Goal: Task Accomplishment & Management: Use online tool/utility

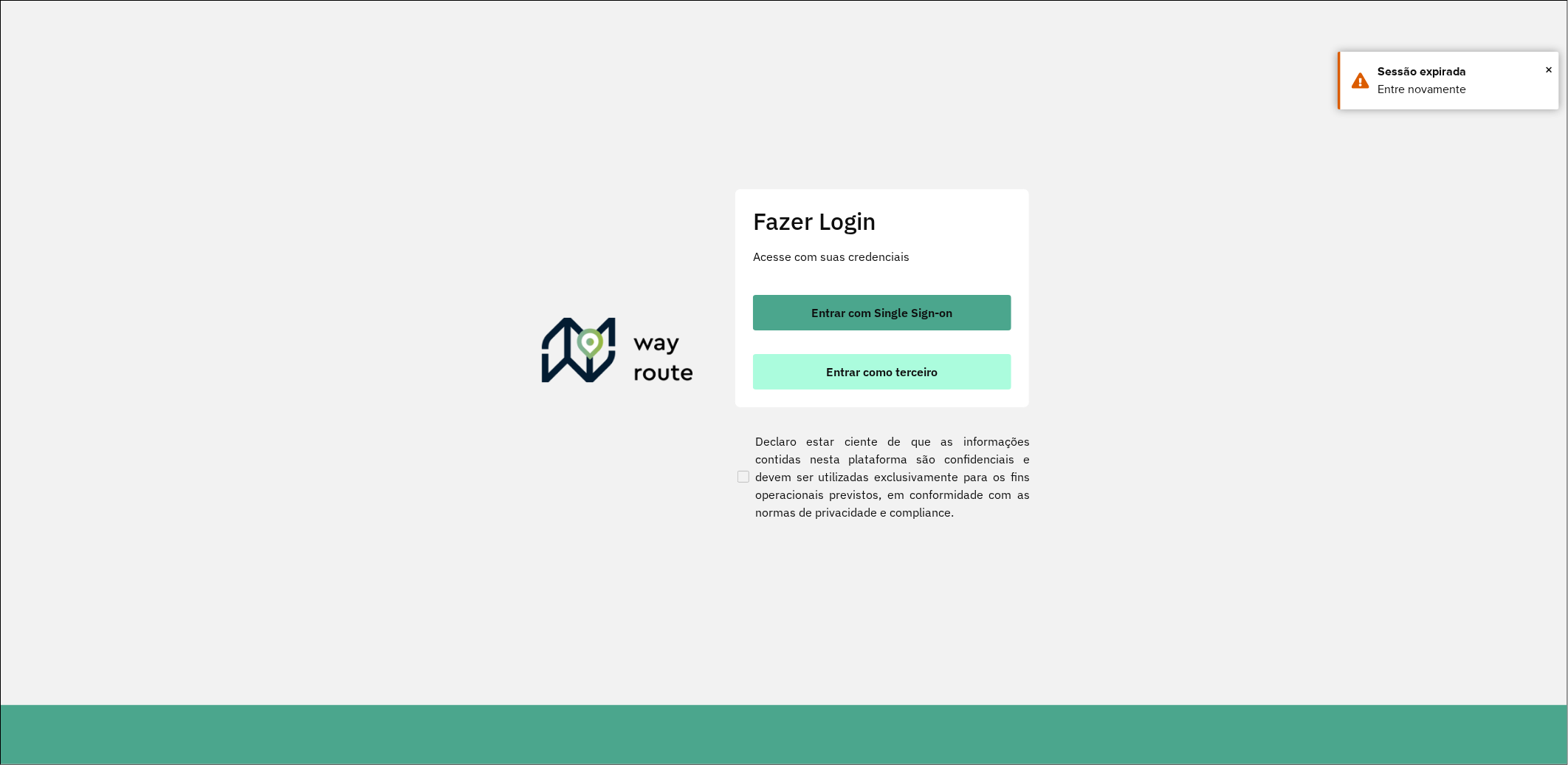
click at [854, 365] on span "Entrar como terceiro" at bounding box center [883, 371] width 112 height 12
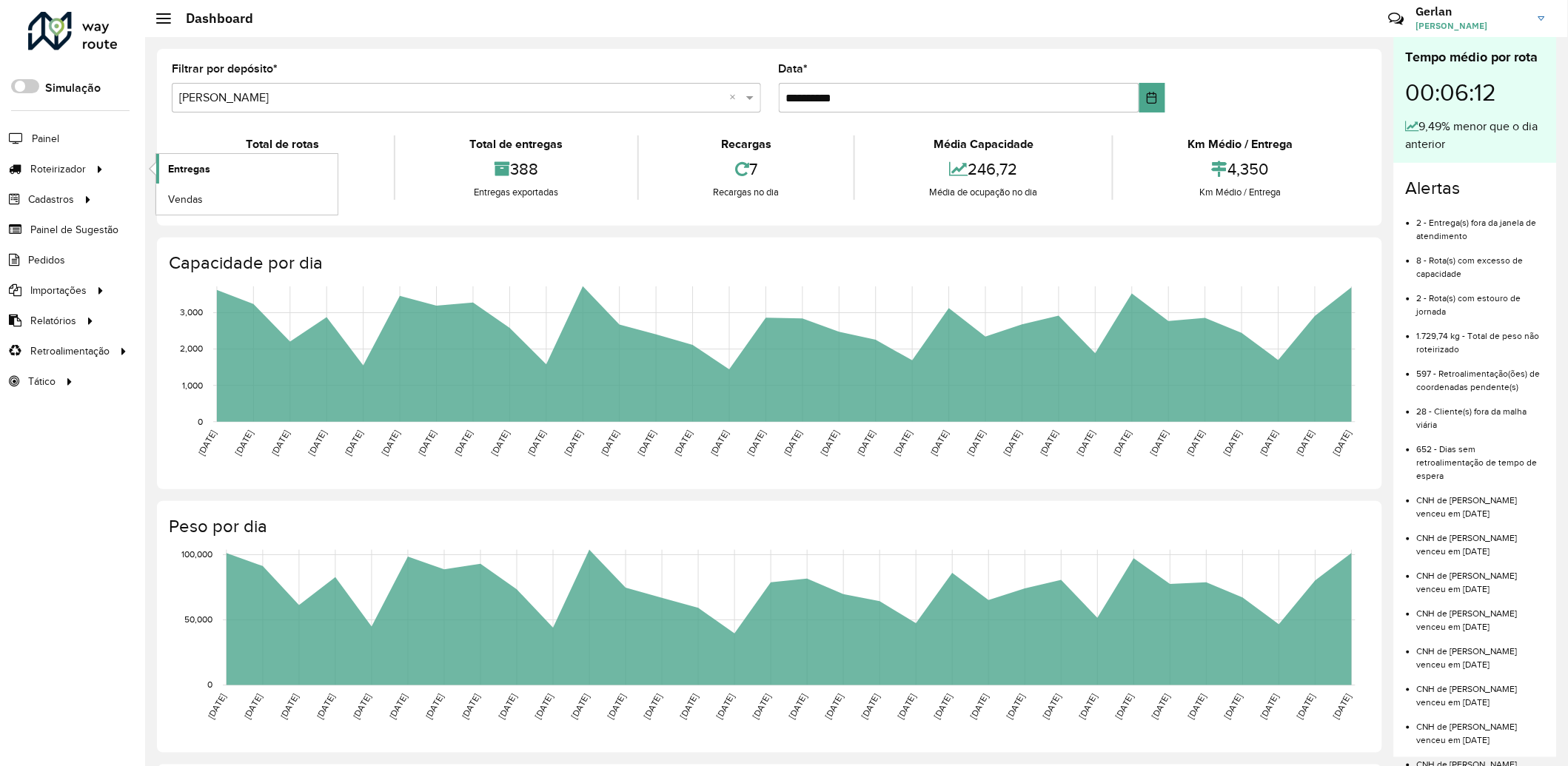
click at [193, 163] on span "Entregas" at bounding box center [188, 169] width 42 height 15
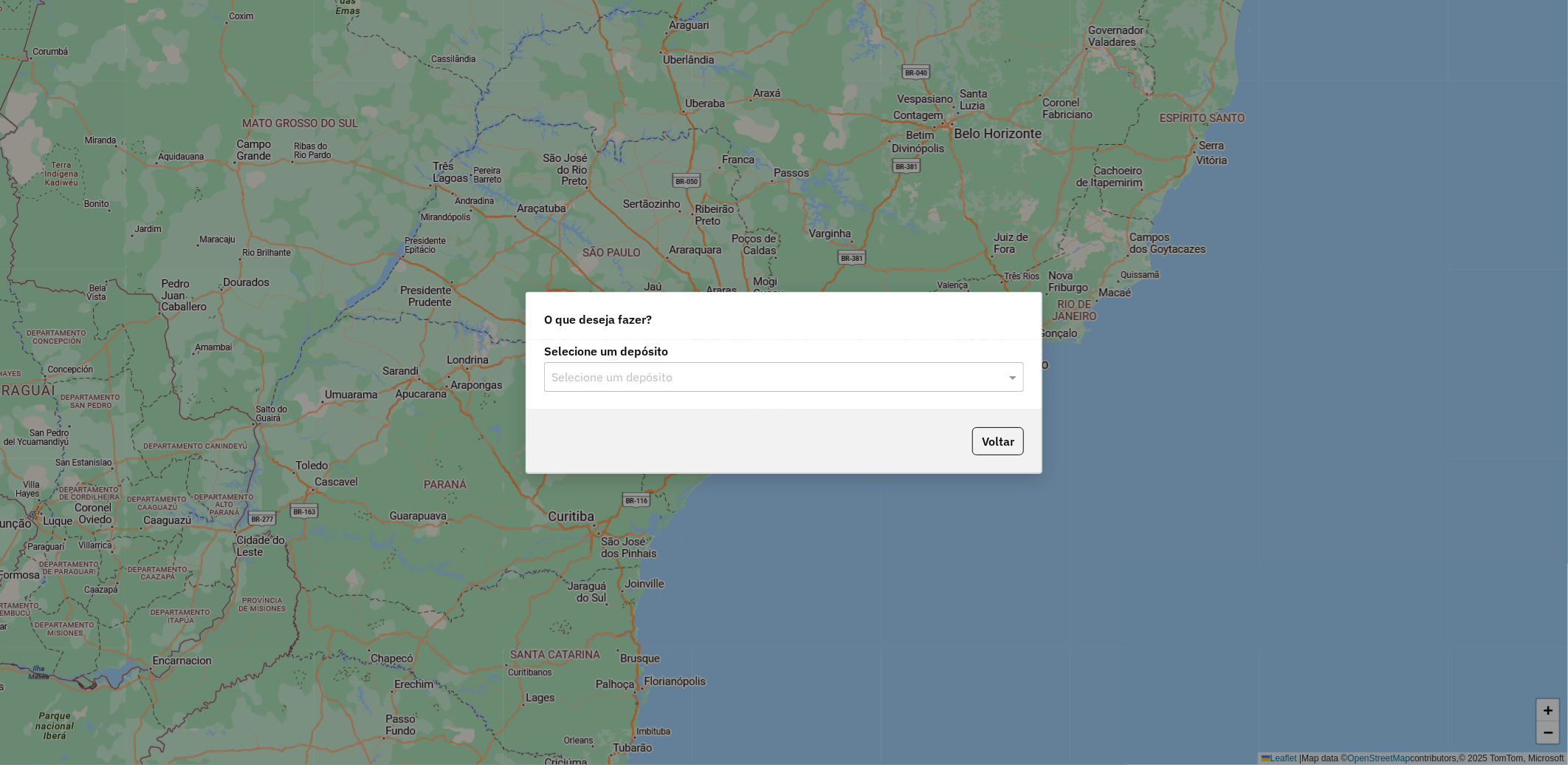
click at [656, 368] on input "text" at bounding box center [769, 377] width 436 height 18
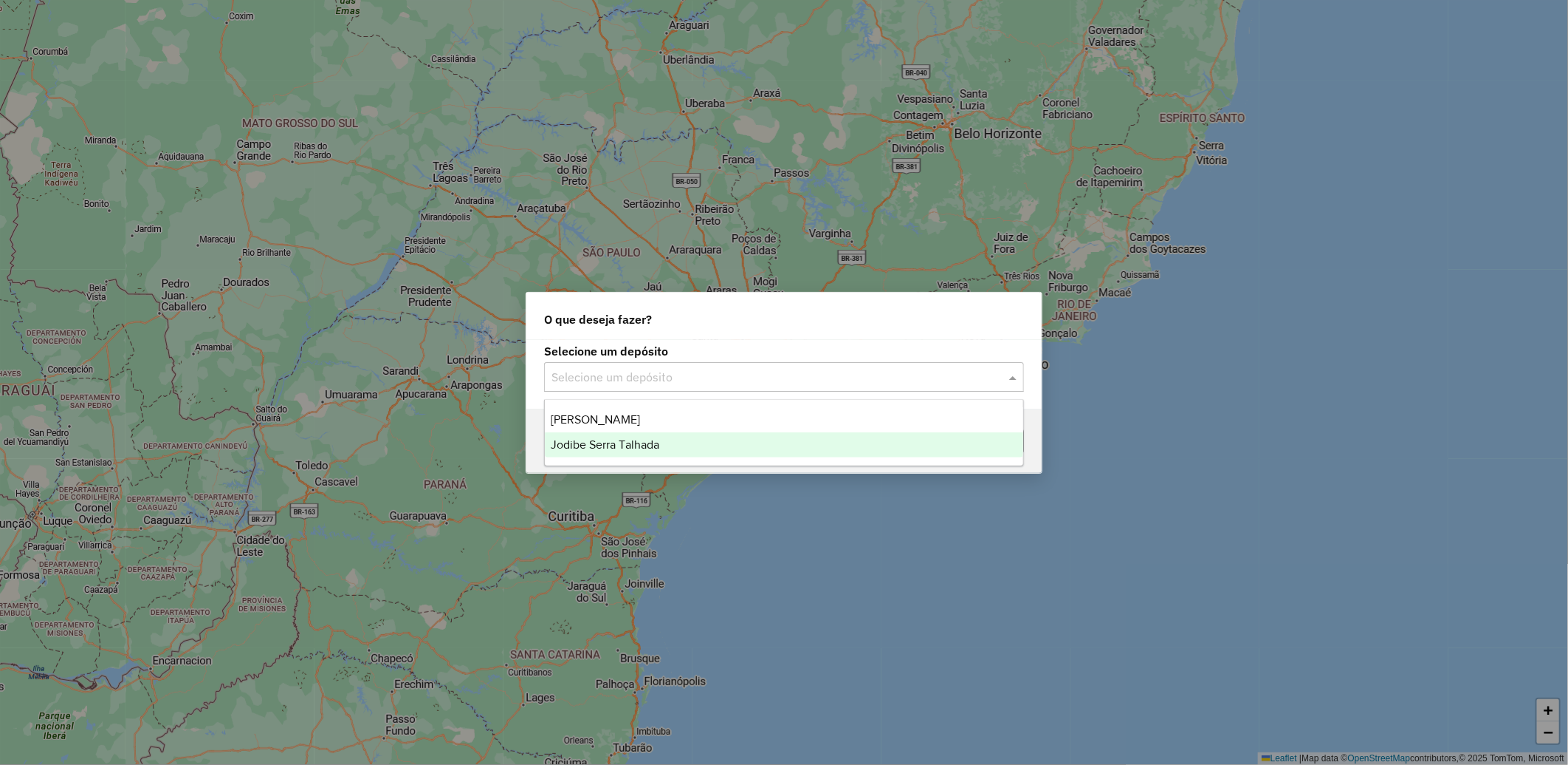
click at [650, 441] on span "Jodibe Serra Talhada" at bounding box center [605, 445] width 109 height 12
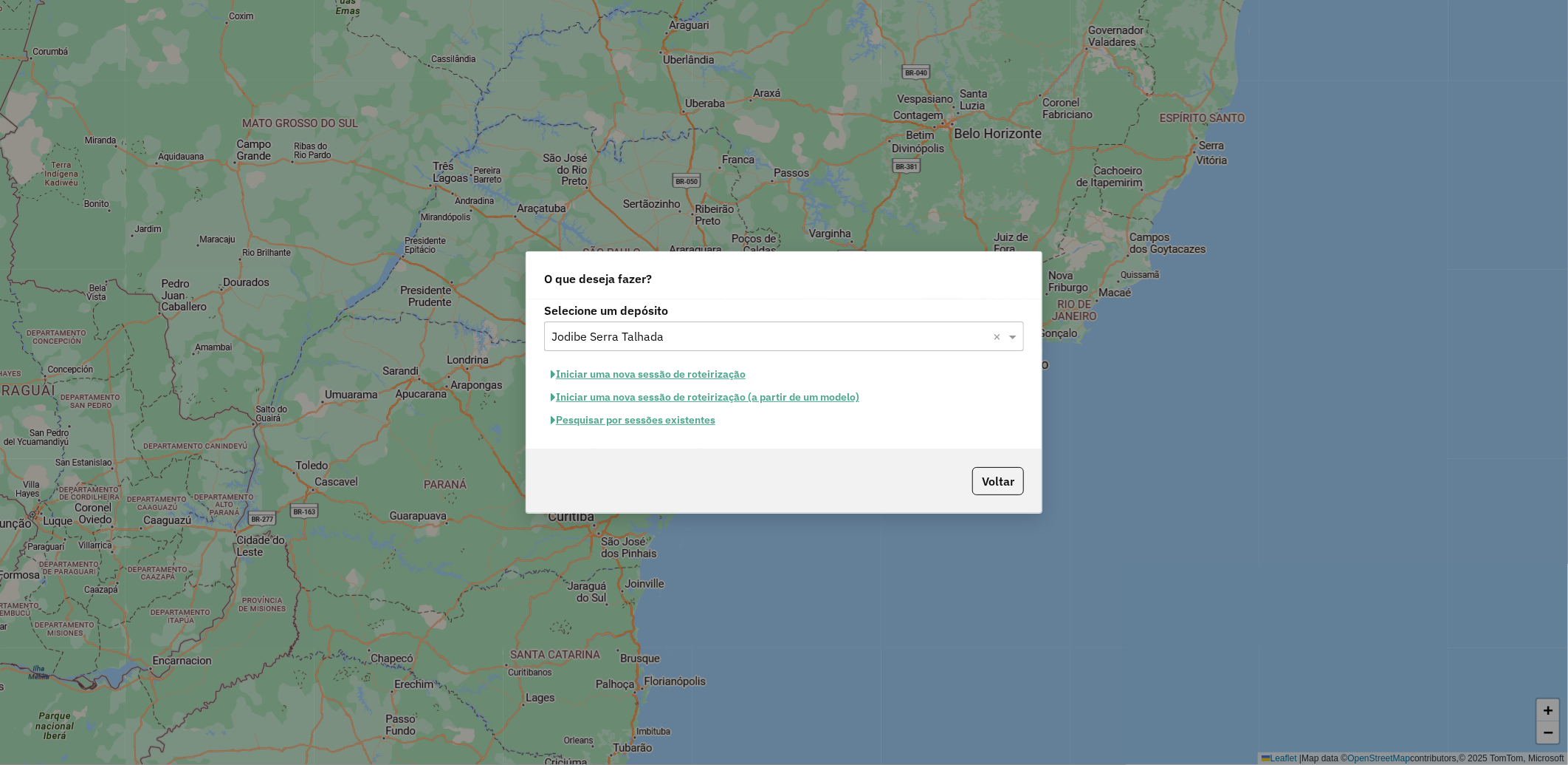
click at [680, 423] on button "Pesquisar por sessões existentes" at bounding box center [633, 420] width 178 height 23
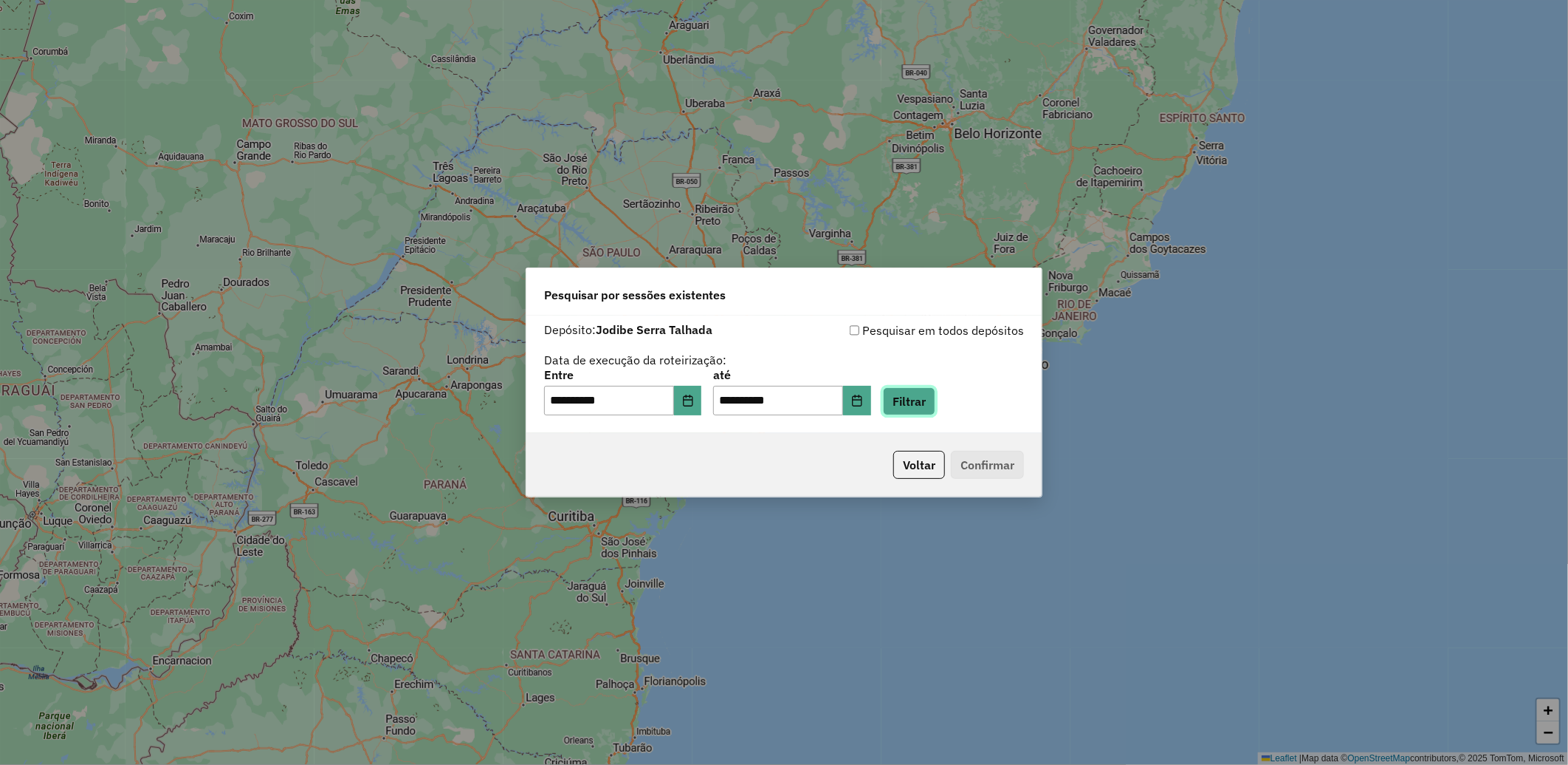
click at [919, 400] on button "Filtrar" at bounding box center [909, 401] width 52 height 28
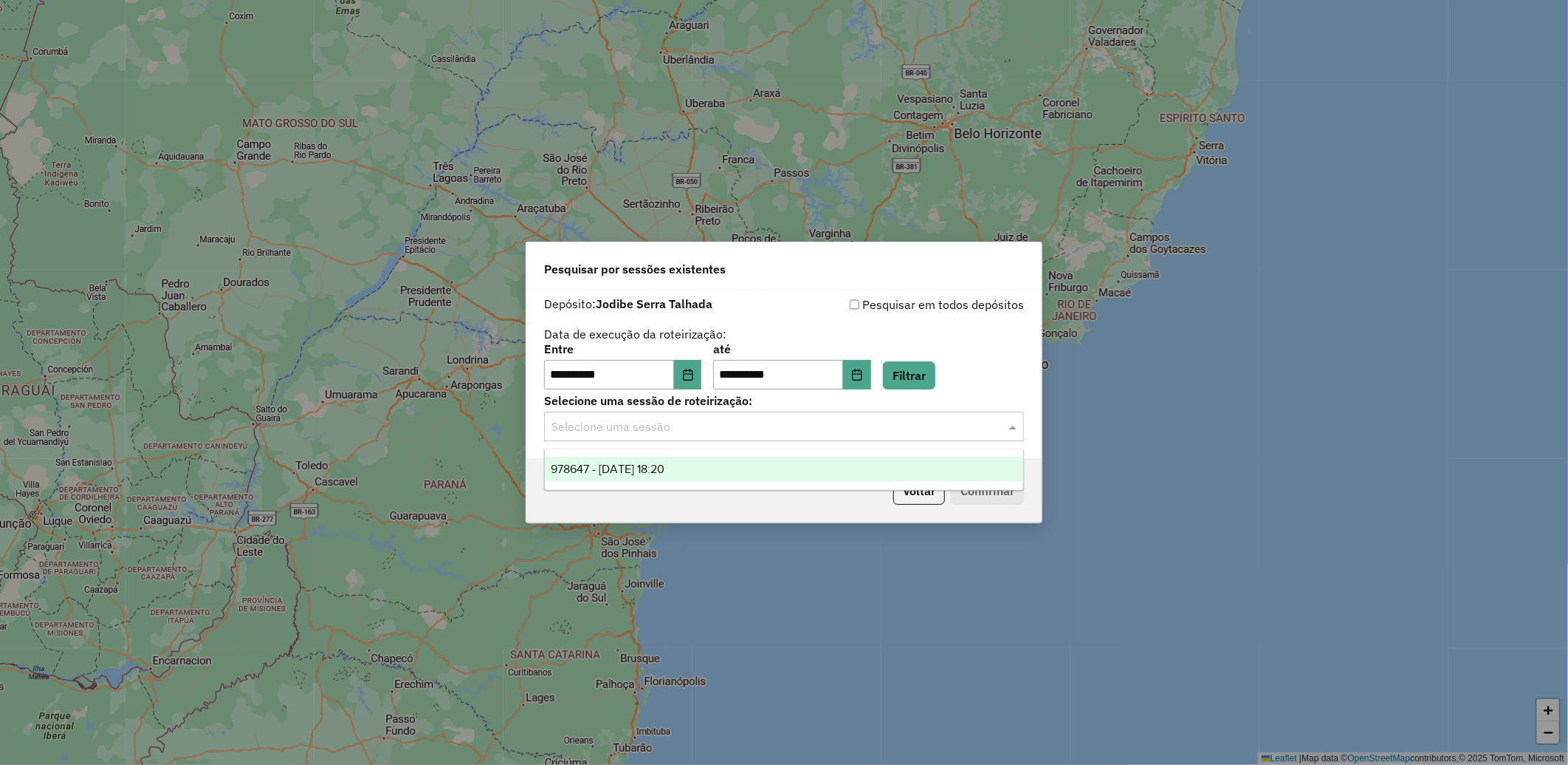
click at [721, 427] on input "text" at bounding box center [769, 426] width 436 height 18
click at [664, 474] on span "978647 - 13/08/2025 18:20" at bounding box center [607, 469] width 113 height 12
click at [994, 489] on button "Confirmar" at bounding box center [988, 490] width 73 height 28
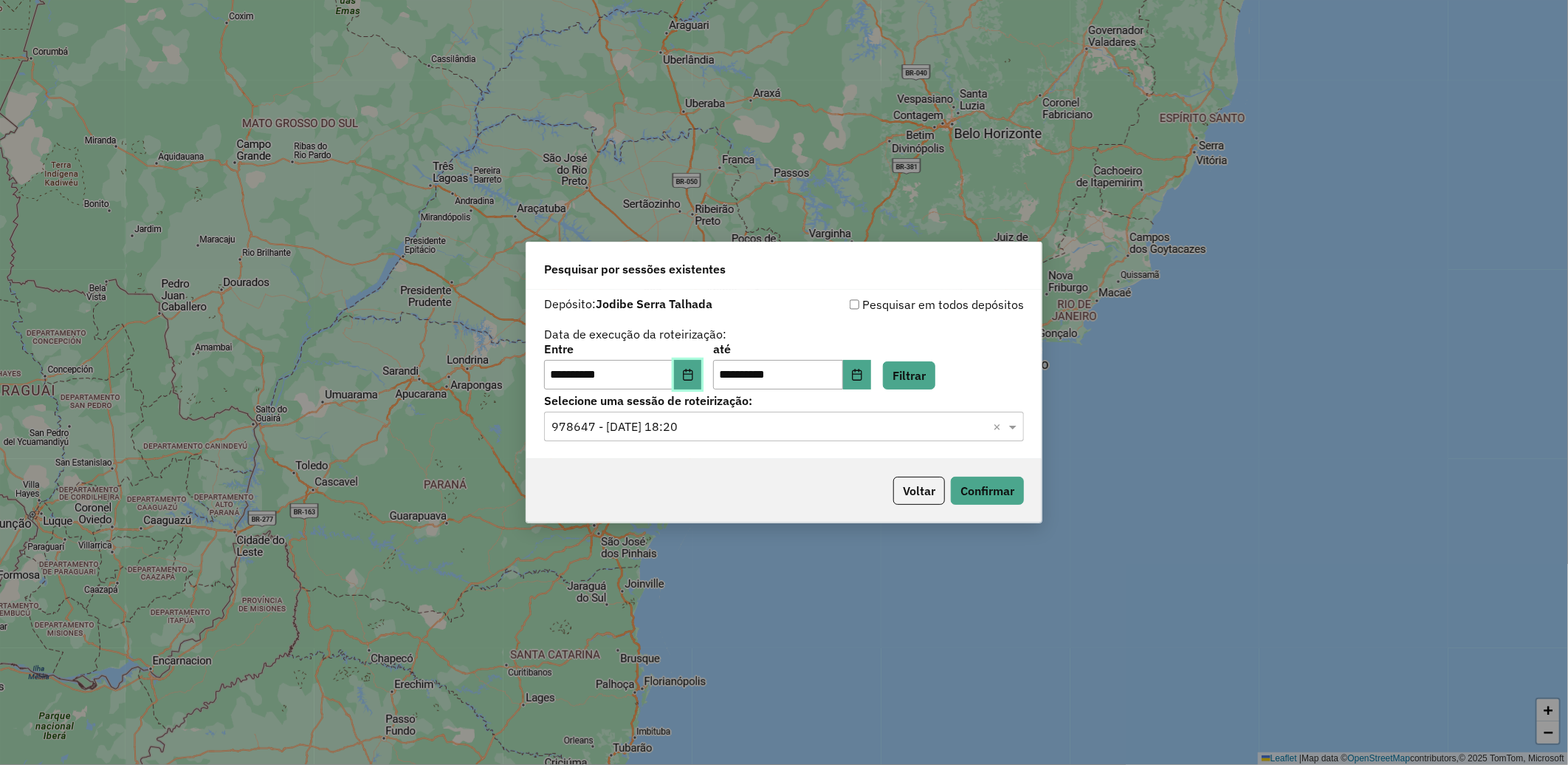
click at [694, 375] on icon "Choose Date" at bounding box center [689, 375] width 12 height 12
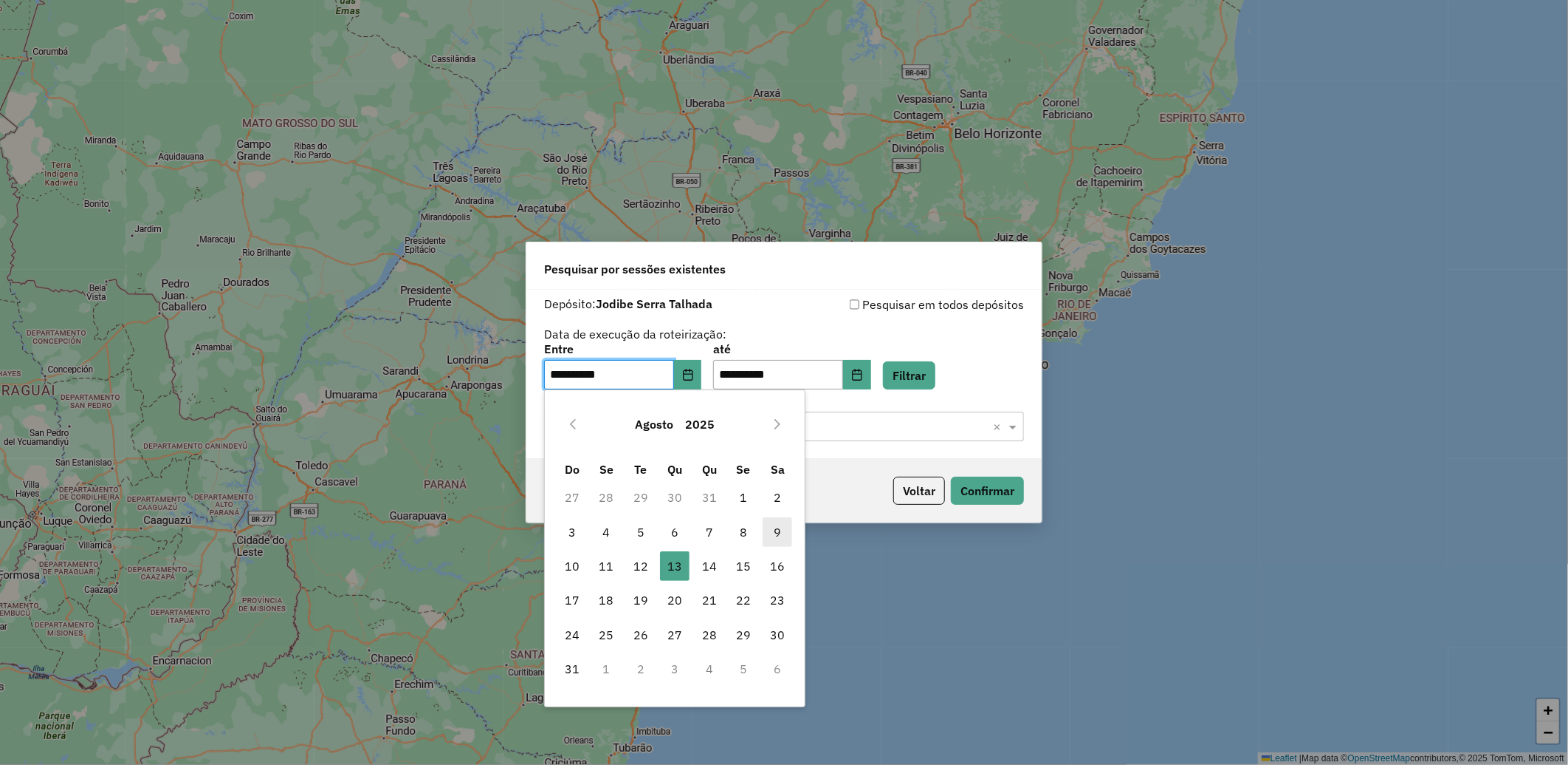
drag, startPoint x: 775, startPoint y: 534, endPoint x: 790, endPoint y: 518, distance: 21.9
click at [775, 534] on span "9" at bounding box center [778, 531] width 30 height 30
type input "**********"
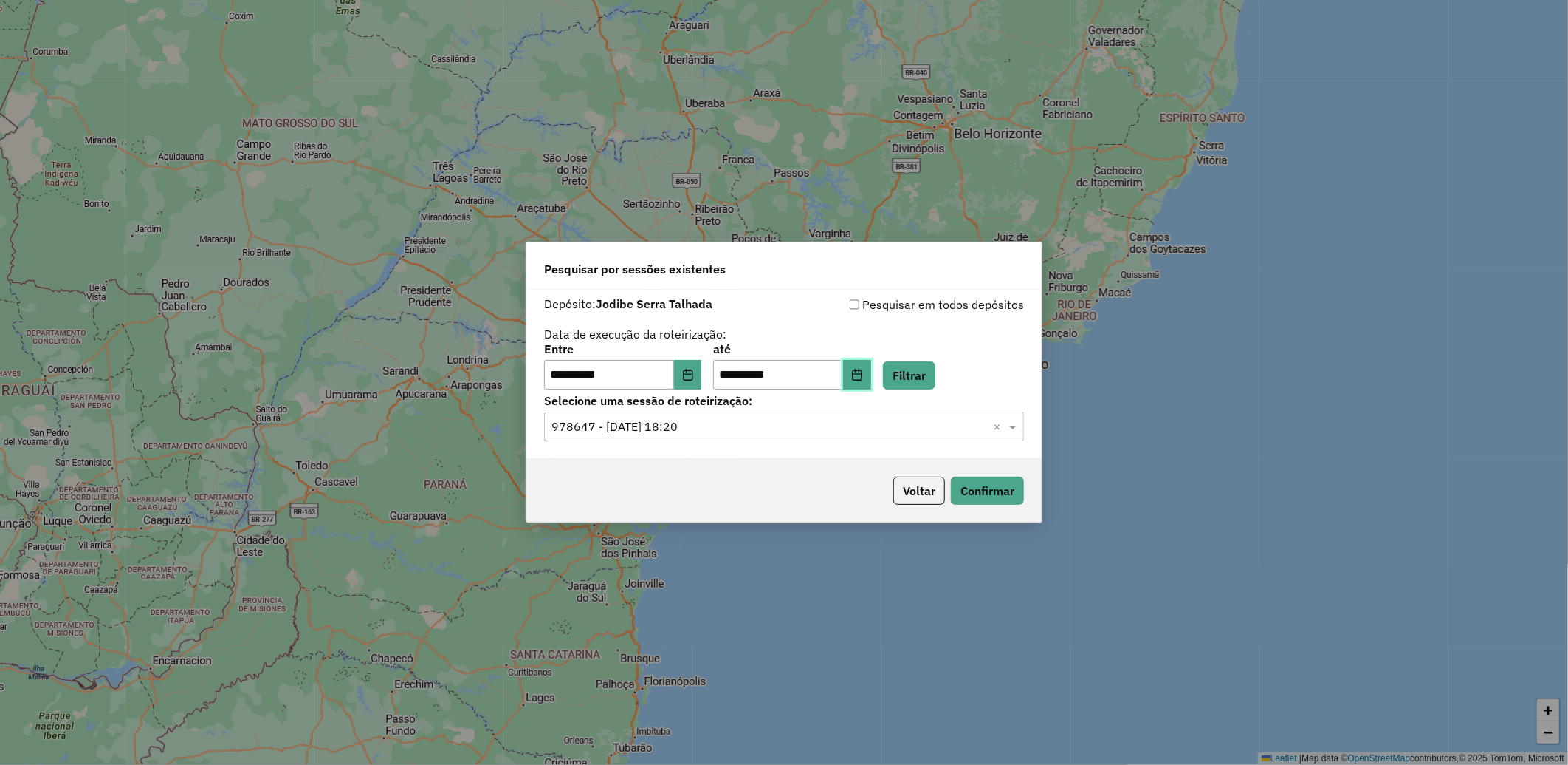
click at [871, 375] on button "Choose Date" at bounding box center [857, 375] width 28 height 30
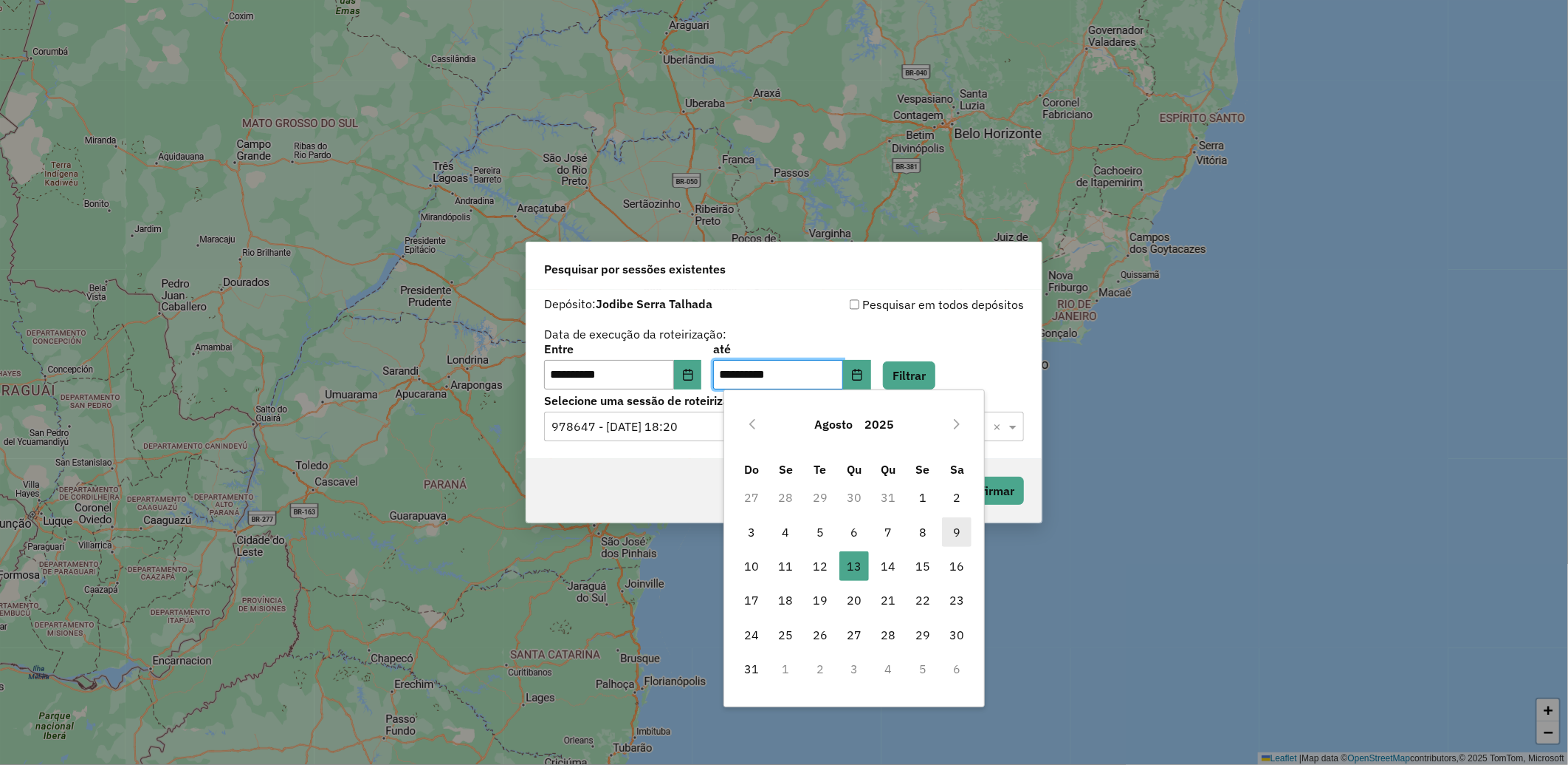
click at [957, 534] on span "9" at bounding box center [956, 531] width 30 height 30
type input "**********"
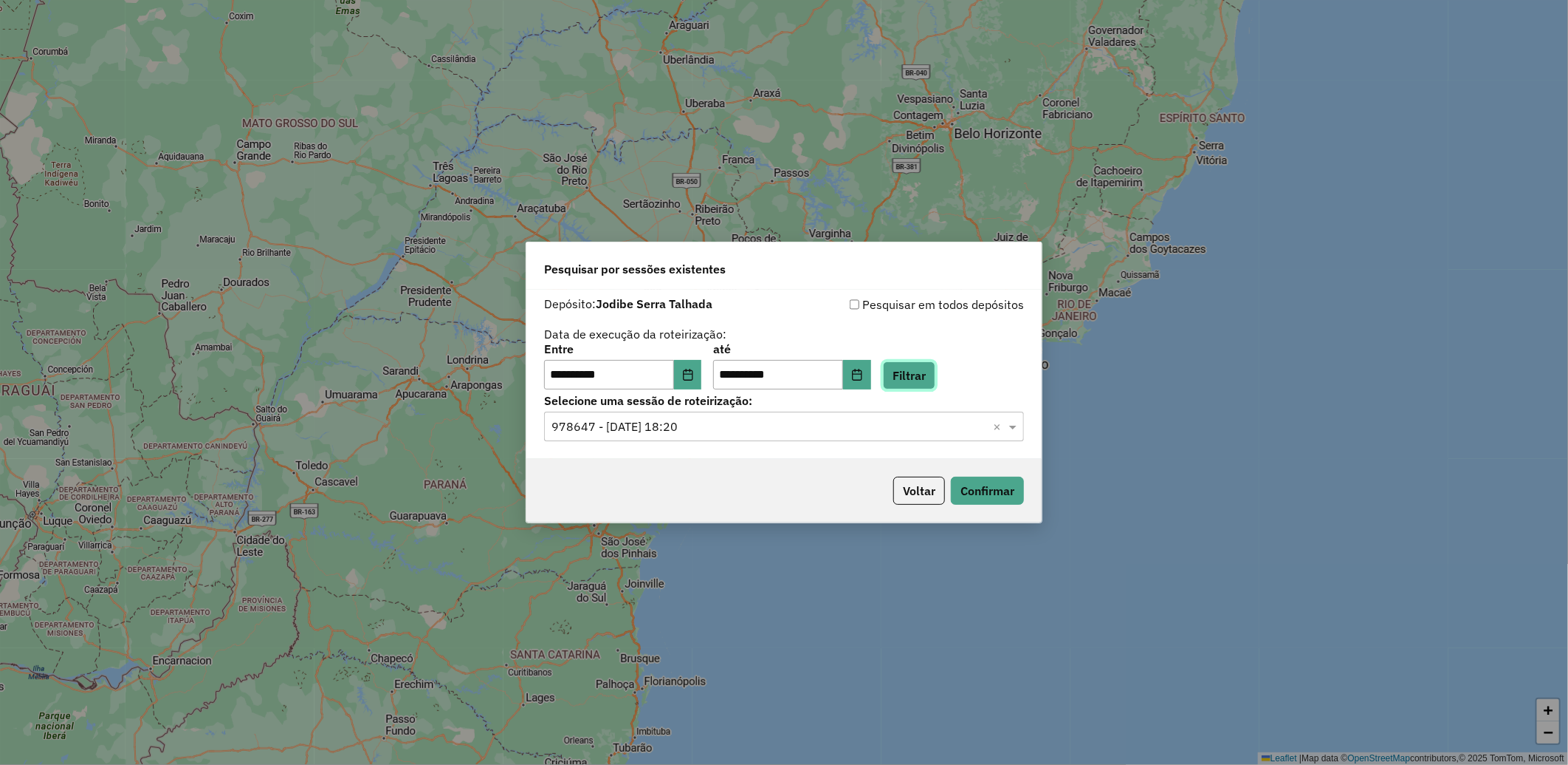
click at [936, 382] on button "Filtrar" at bounding box center [909, 375] width 52 height 28
click at [934, 371] on button "Filtrar" at bounding box center [909, 375] width 52 height 28
click at [694, 377] on icon "Choose Date" at bounding box center [689, 375] width 12 height 12
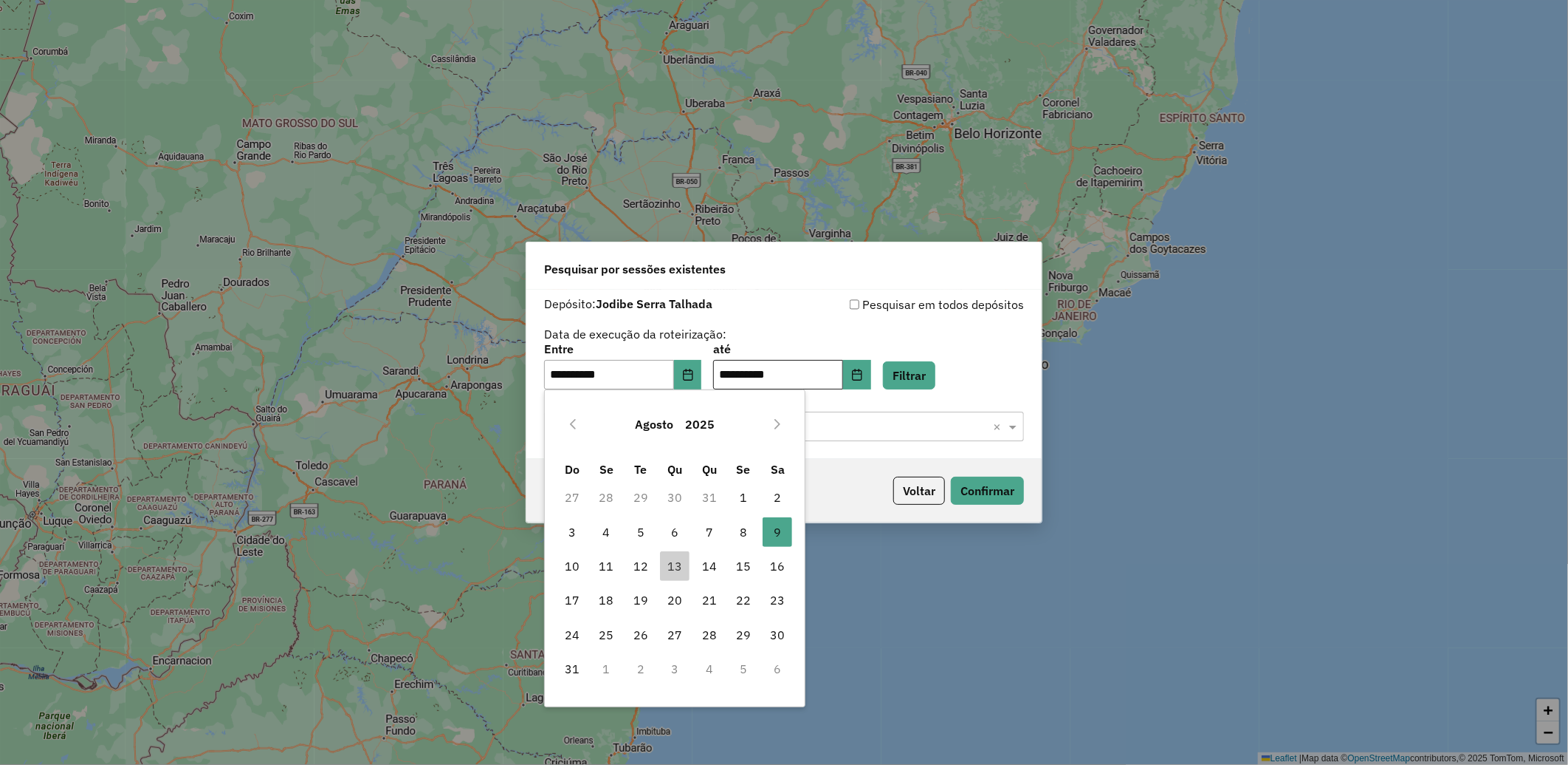
drag, startPoint x: 863, startPoint y: 314, endPoint x: 851, endPoint y: 361, distance: 48.5
click at [863, 314] on div "**********" at bounding box center [784, 342] width 480 height 94
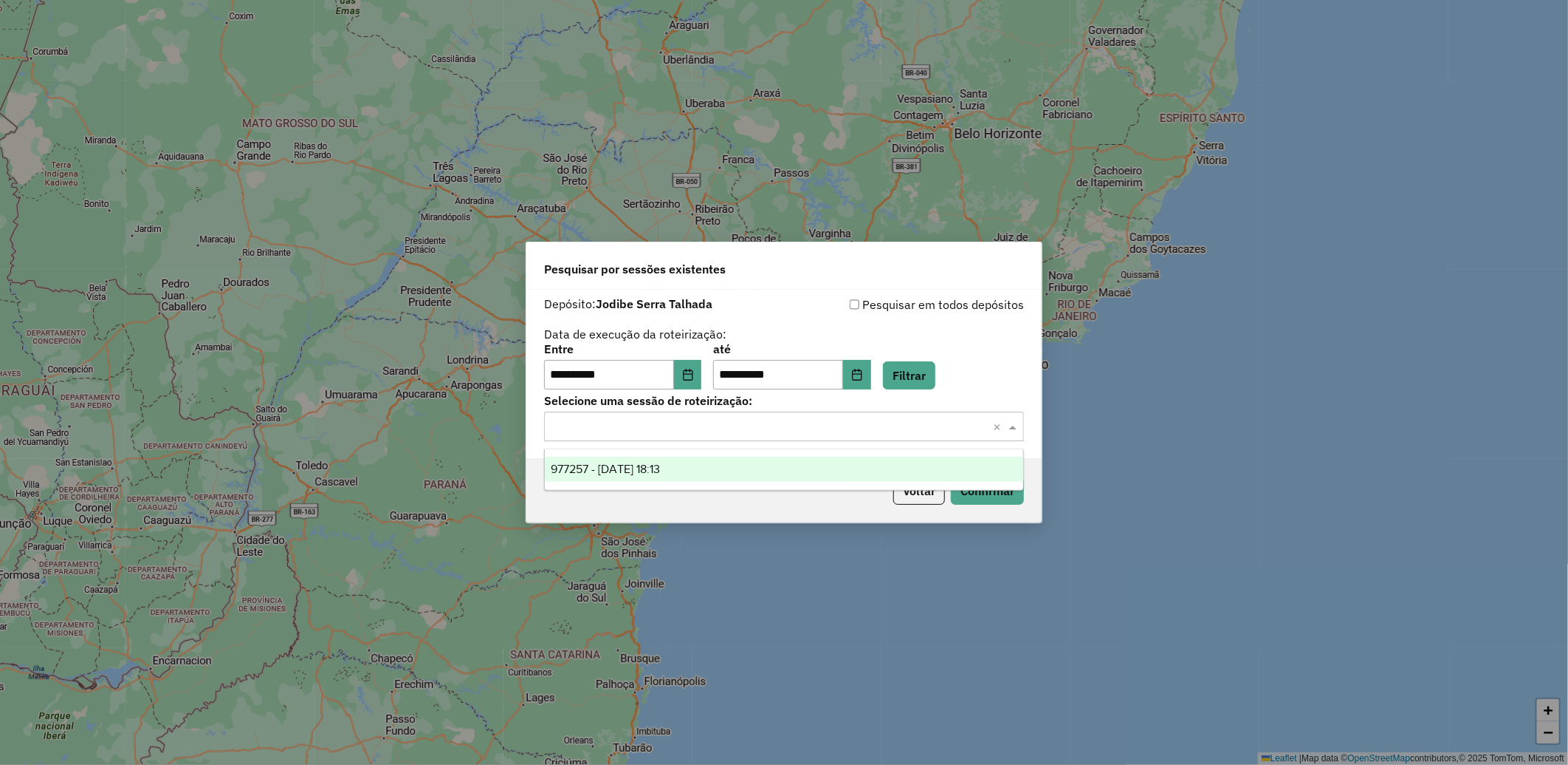
click at [628, 422] on input "text" at bounding box center [769, 426] width 436 height 18
click at [624, 468] on span "977257 - 09/08/2025 18:13" at bounding box center [606, 469] width 110 height 12
click at [978, 486] on button "Confirmar" at bounding box center [988, 490] width 73 height 28
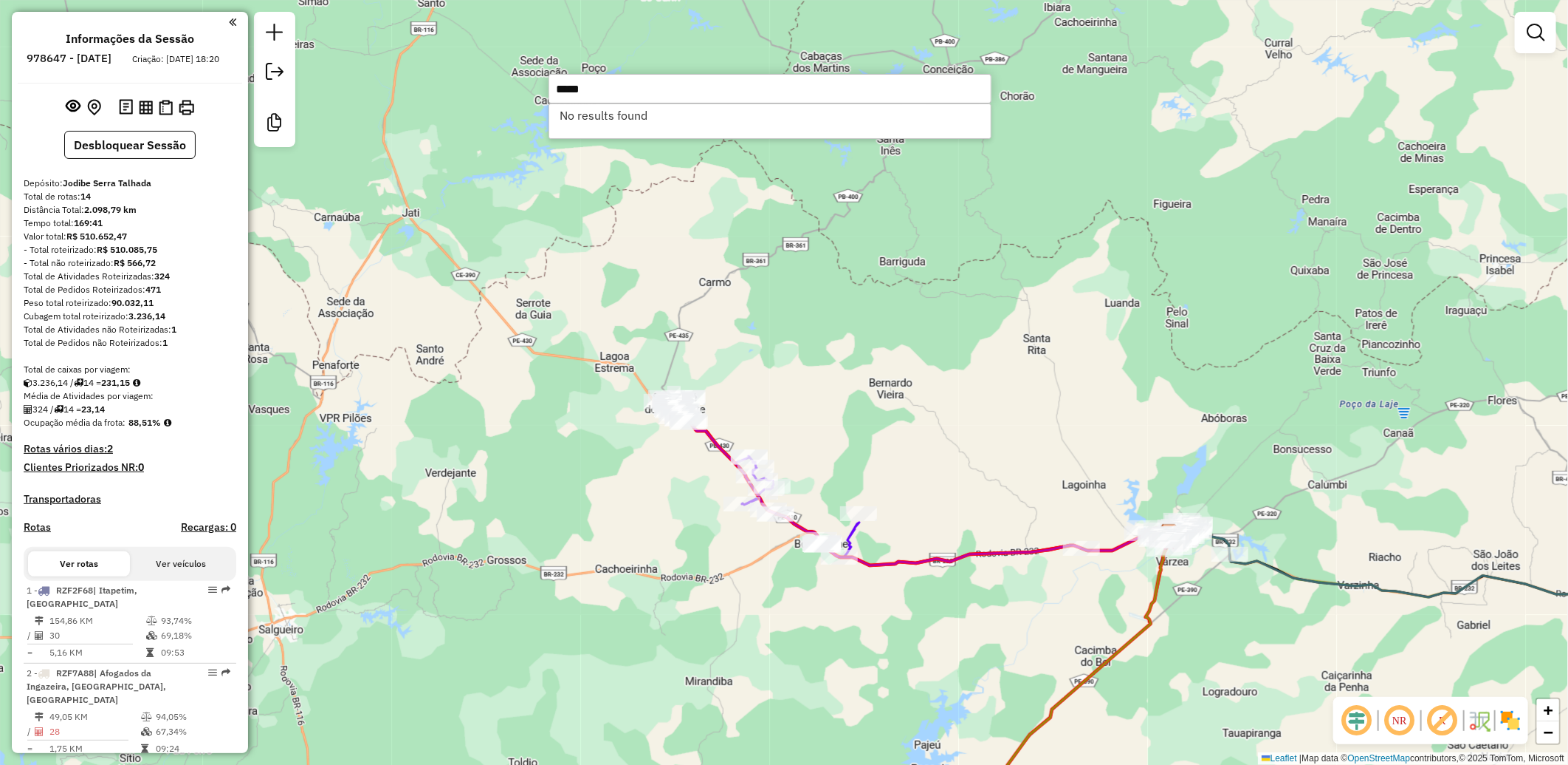
type input "*****"
drag, startPoint x: 1137, startPoint y: 239, endPoint x: 1080, endPoint y: 186, distance: 77.8
click at [1136, 238] on div "Janela de atendimento Grade de atendimento Capacidade Transportadoras Veículos …" at bounding box center [784, 382] width 1568 height 765
